Goal: Transaction & Acquisition: Purchase product/service

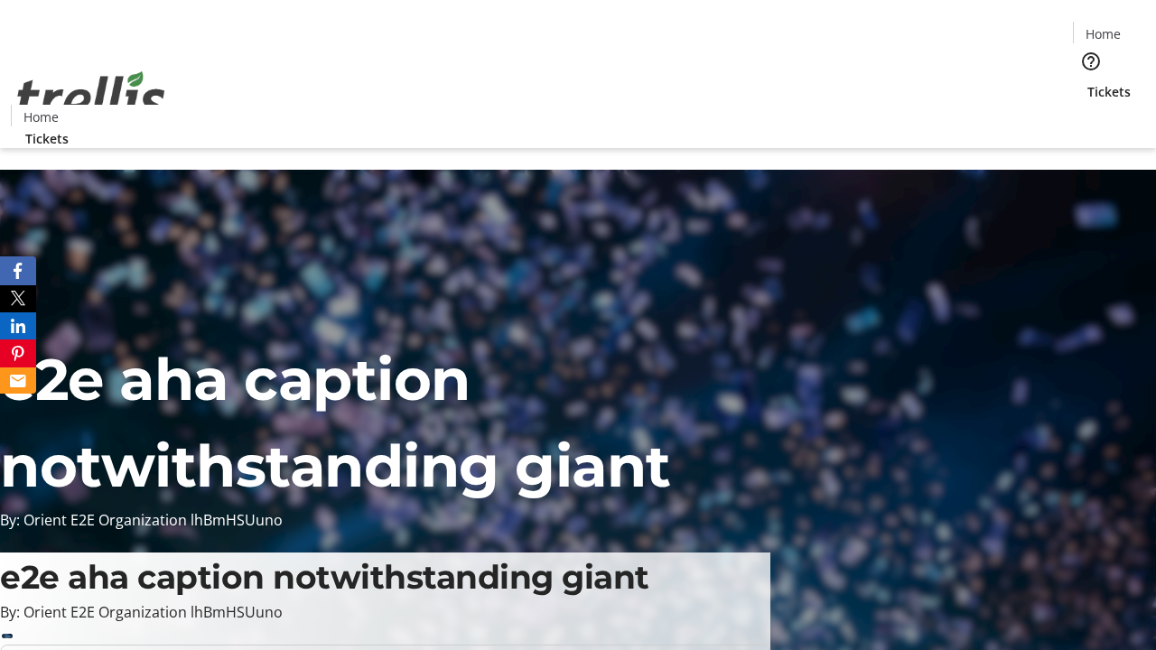
click at [1087, 82] on span "Tickets" at bounding box center [1108, 91] width 43 height 19
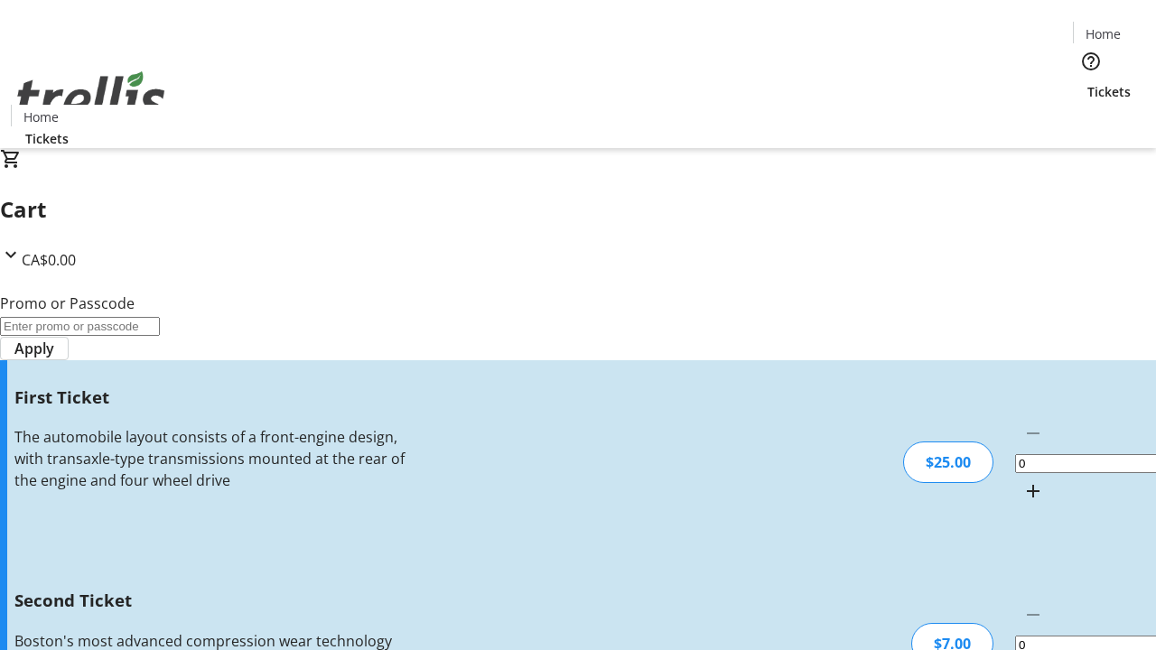
click at [1022, 480] on mat-icon "Increment by one" at bounding box center [1033, 491] width 22 height 22
type input "1"
type input "2"
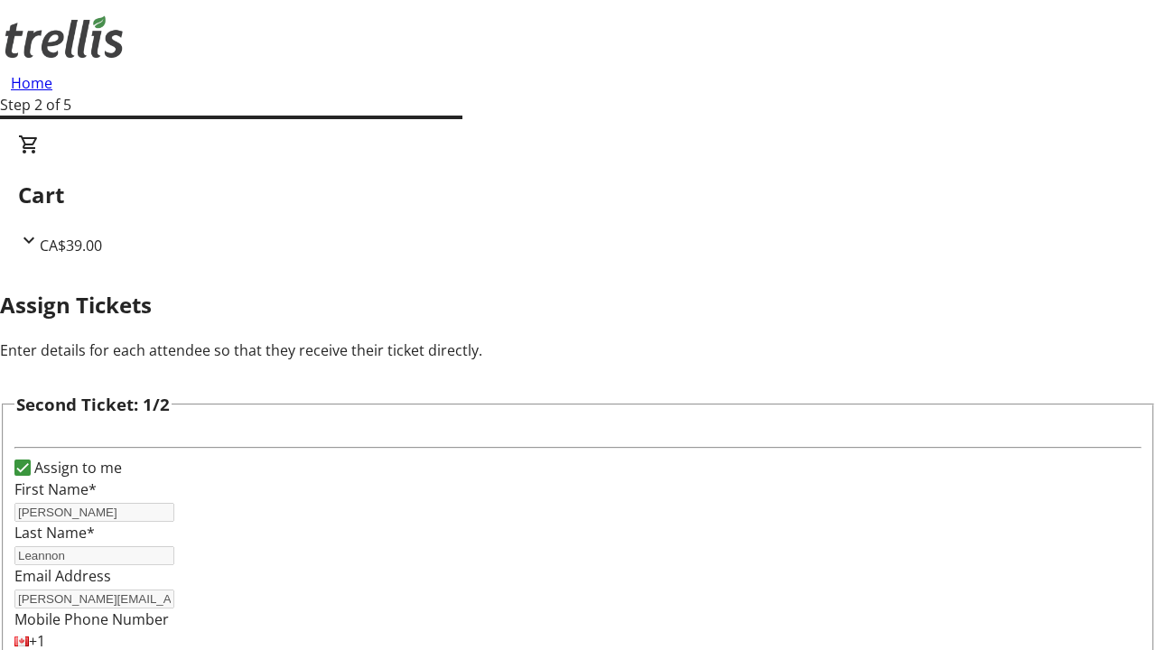
type input "[PERSON_NAME]"
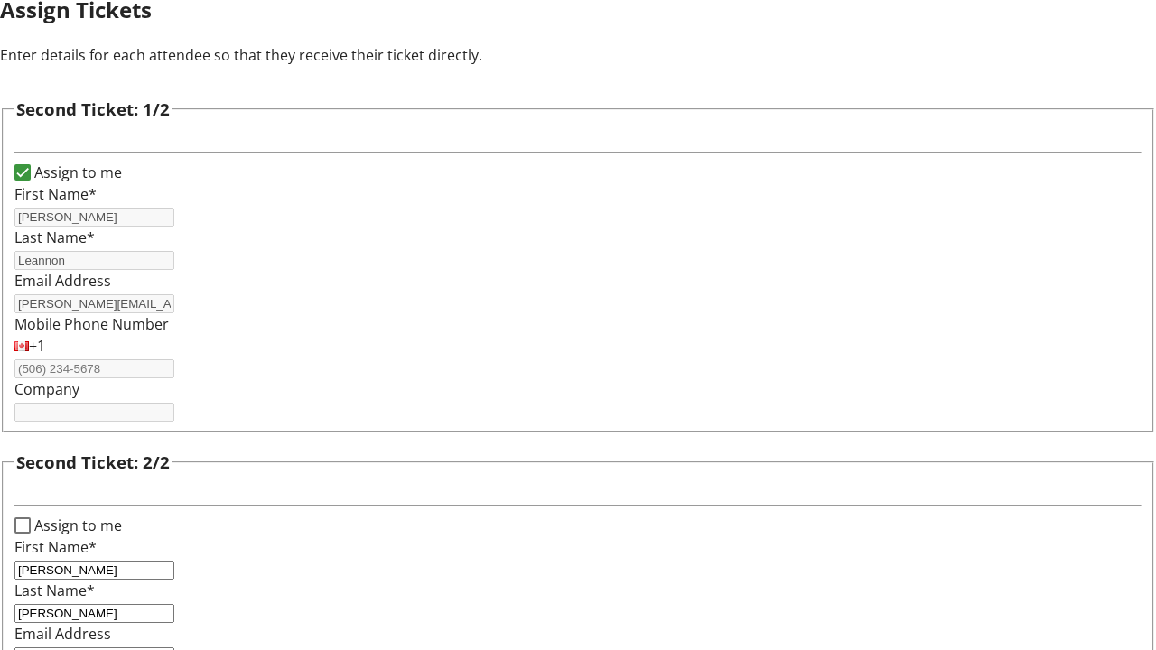
type input "[PERSON_NAME][EMAIL_ADDRESS][DOMAIN_NAME]"
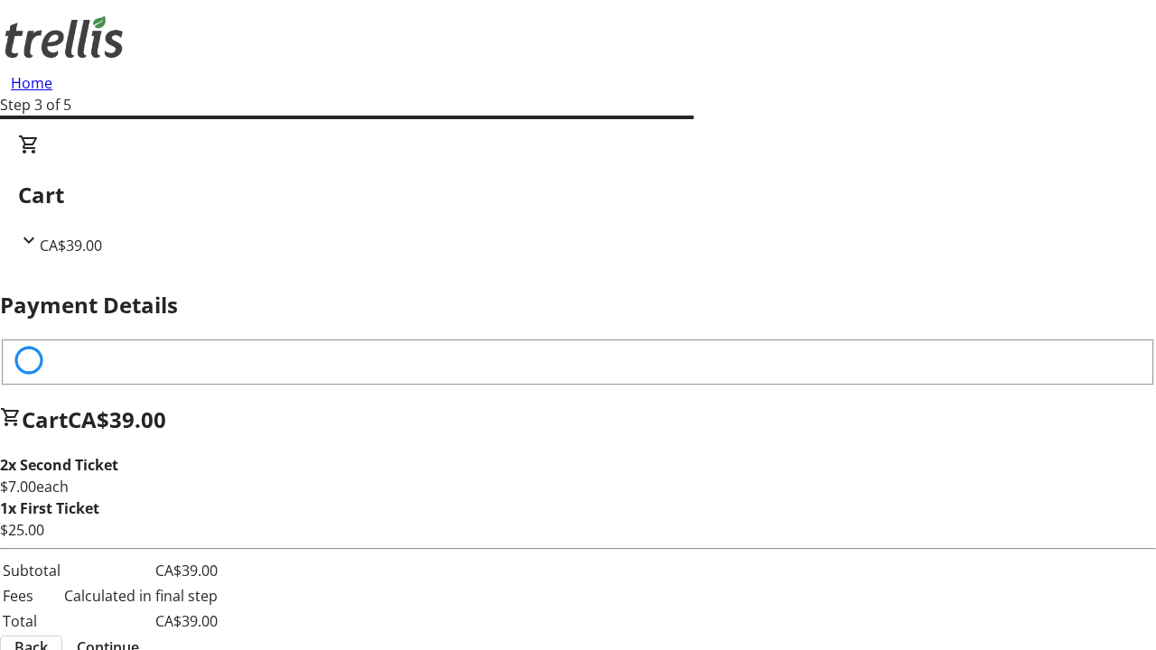
click at [48, 636] on span "Back" at bounding box center [30, 647] width 33 height 22
